Goal: Information Seeking & Learning: Learn about a topic

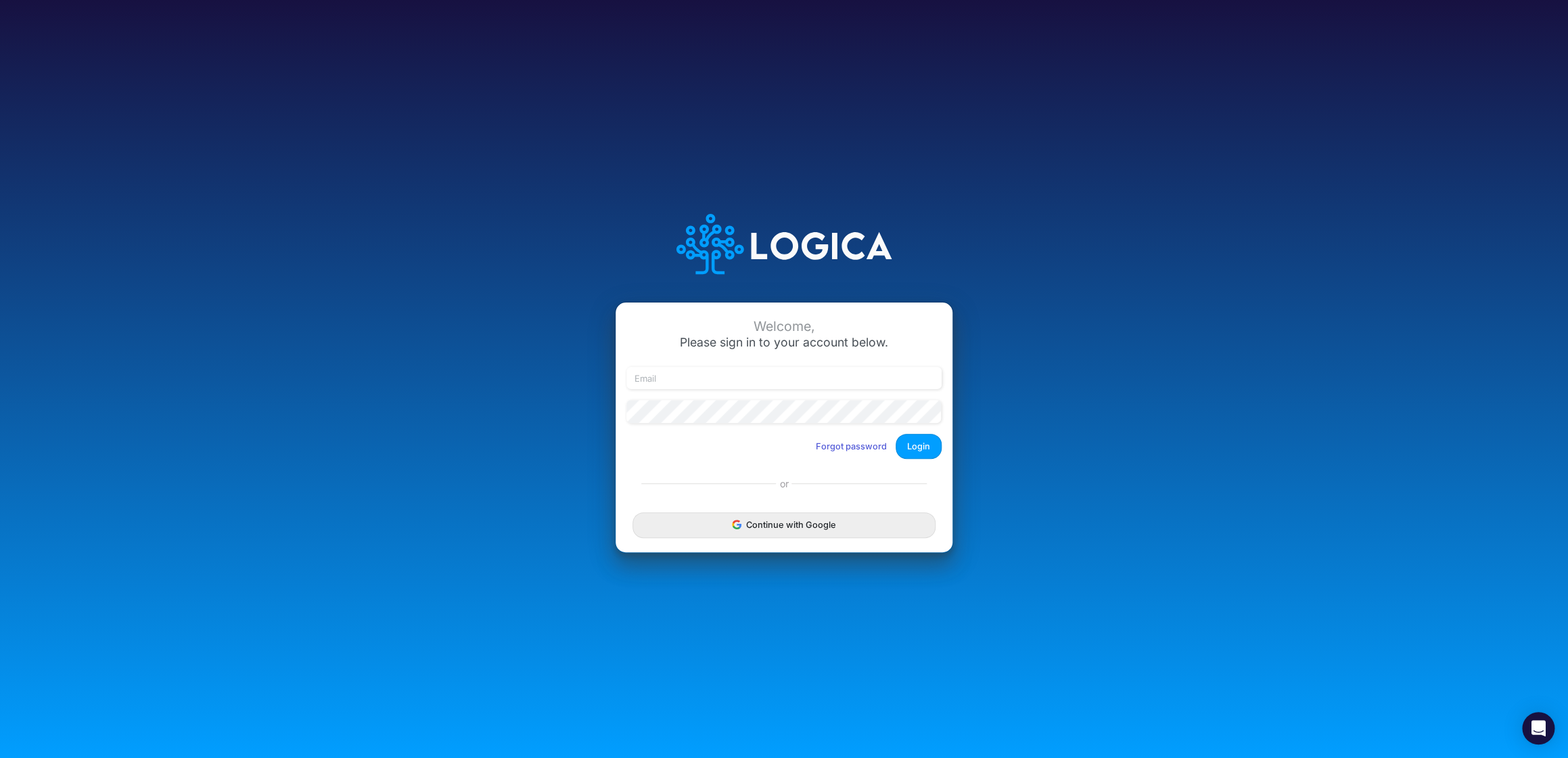
click at [800, 511] on div "Continue with Google" at bounding box center [784, 525] width 337 height 54
click at [794, 529] on button "Continue with Google" at bounding box center [784, 524] width 303 height 25
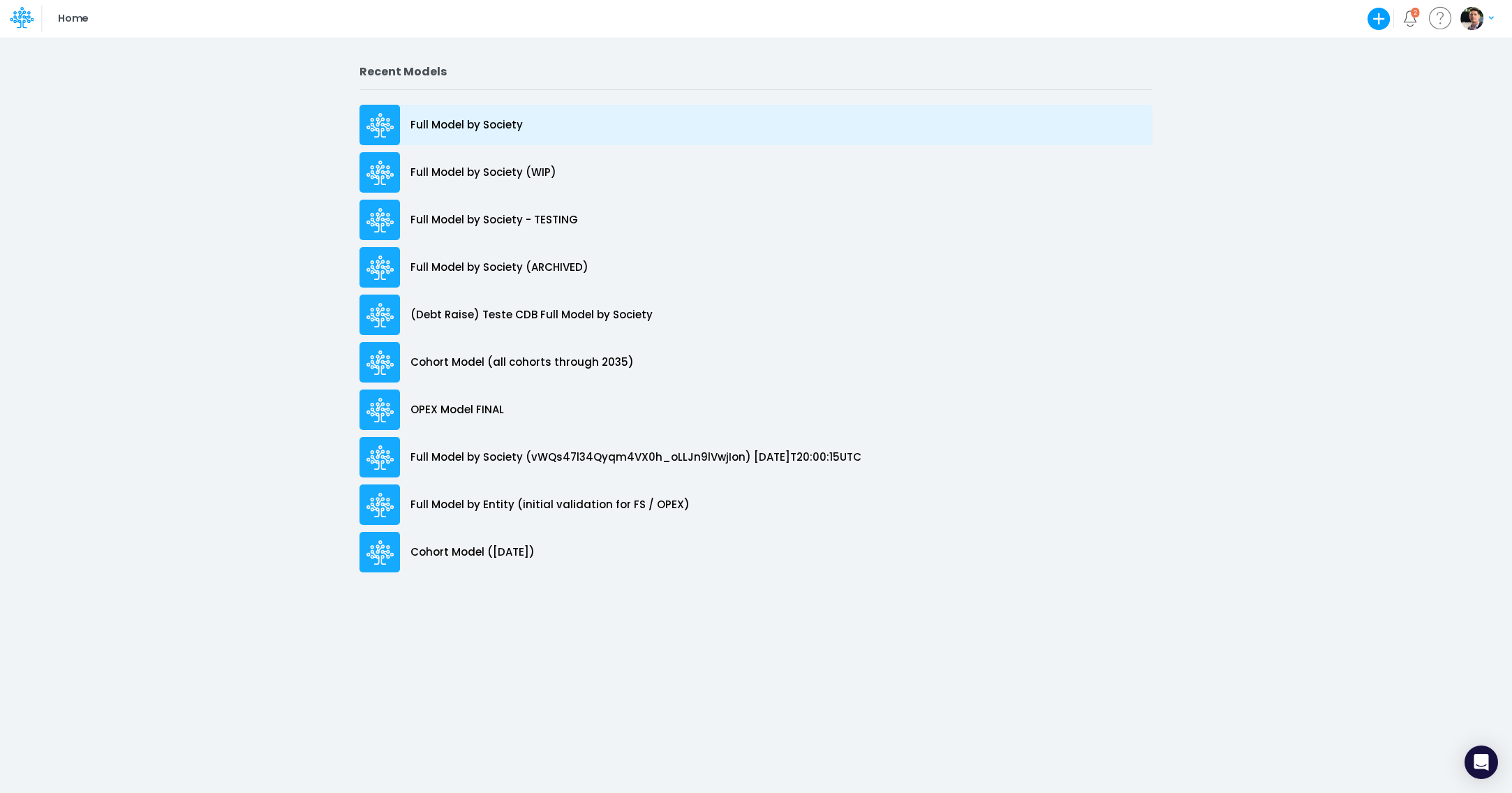
click at [458, 139] on div "Full Model by Society" at bounding box center [756, 125] width 793 height 41
